Goal: Task Accomplishment & Management: Manage account settings

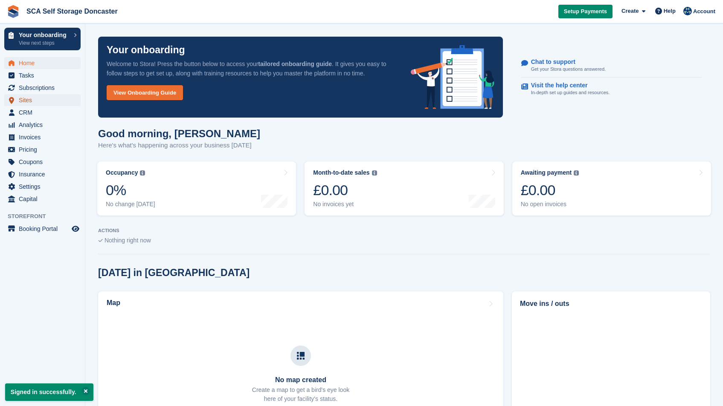
click at [38, 98] on span "Sites" at bounding box center [44, 100] width 51 height 12
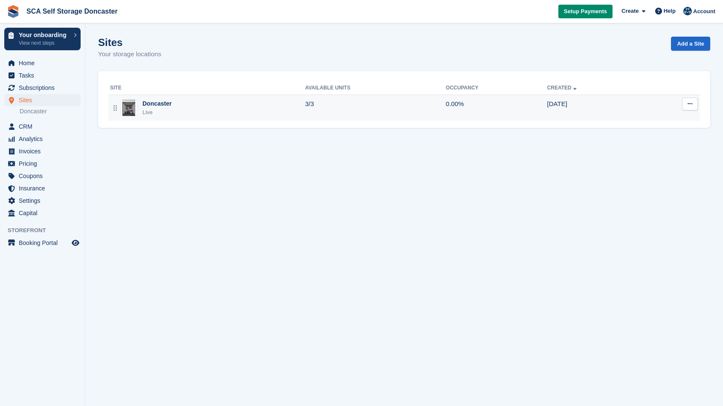
click at [200, 109] on div "Doncaster Live" at bounding box center [207, 107] width 195 height 17
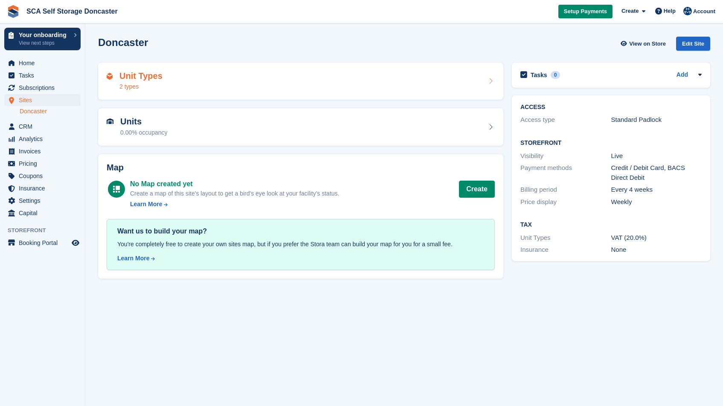
click at [217, 74] on div "Unit Types 2 types" at bounding box center [301, 81] width 388 height 20
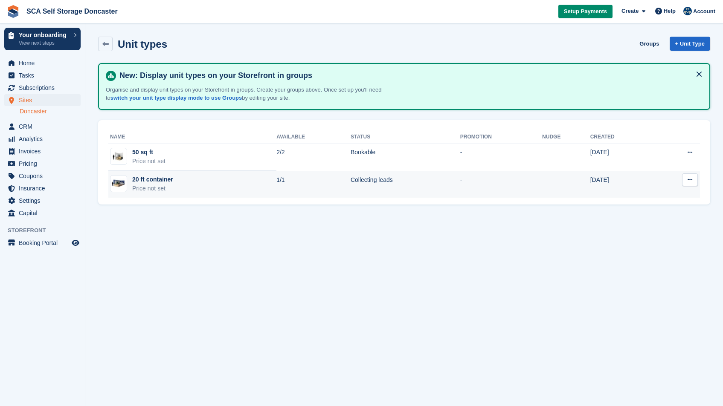
click at [244, 179] on td "20 ft container Price not set" at bounding box center [192, 184] width 168 height 27
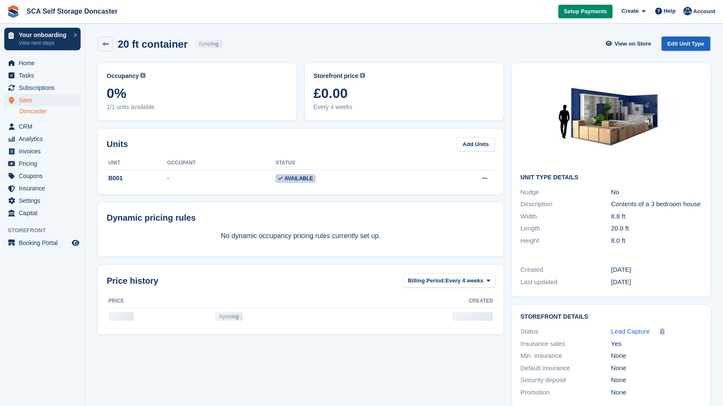
click at [673, 37] on link "Edit Unit Type" at bounding box center [685, 44] width 49 height 14
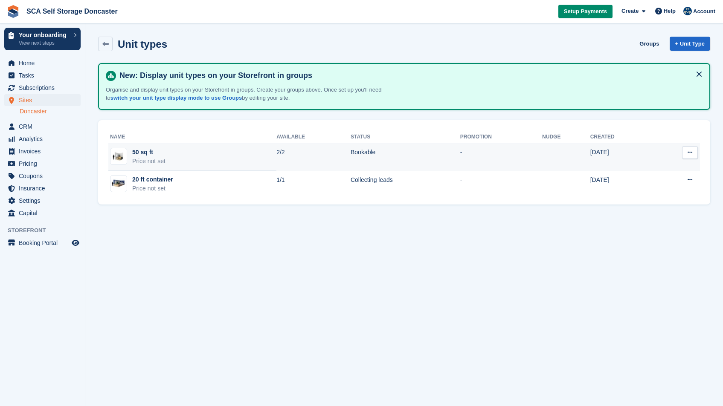
click at [691, 157] on button at bounding box center [690, 152] width 16 height 13
click at [653, 170] on p "Edit unit type" at bounding box center [657, 169] width 74 height 11
